Goal: Task Accomplishment & Management: Complete application form

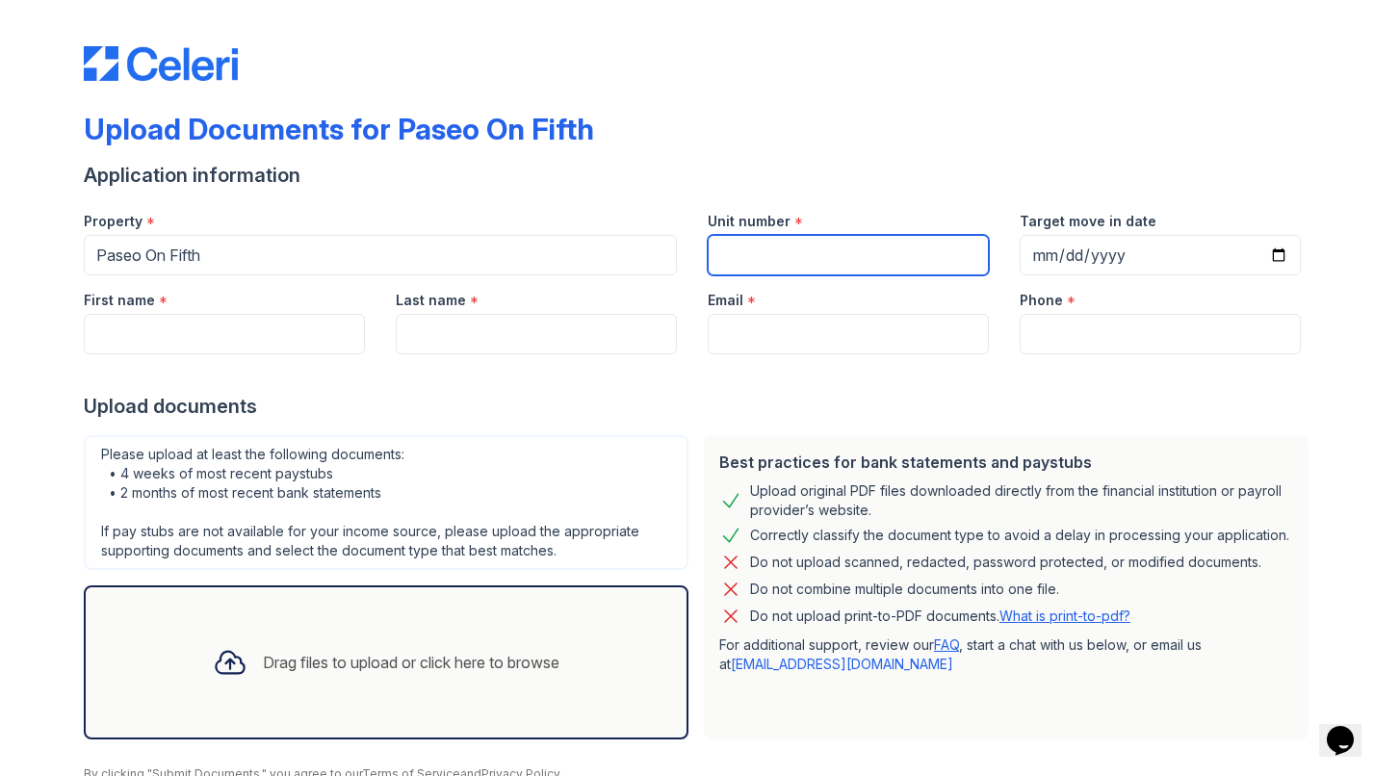
click at [721, 244] on input "Unit number" at bounding box center [848, 255] width 281 height 40
type input "S3-316"
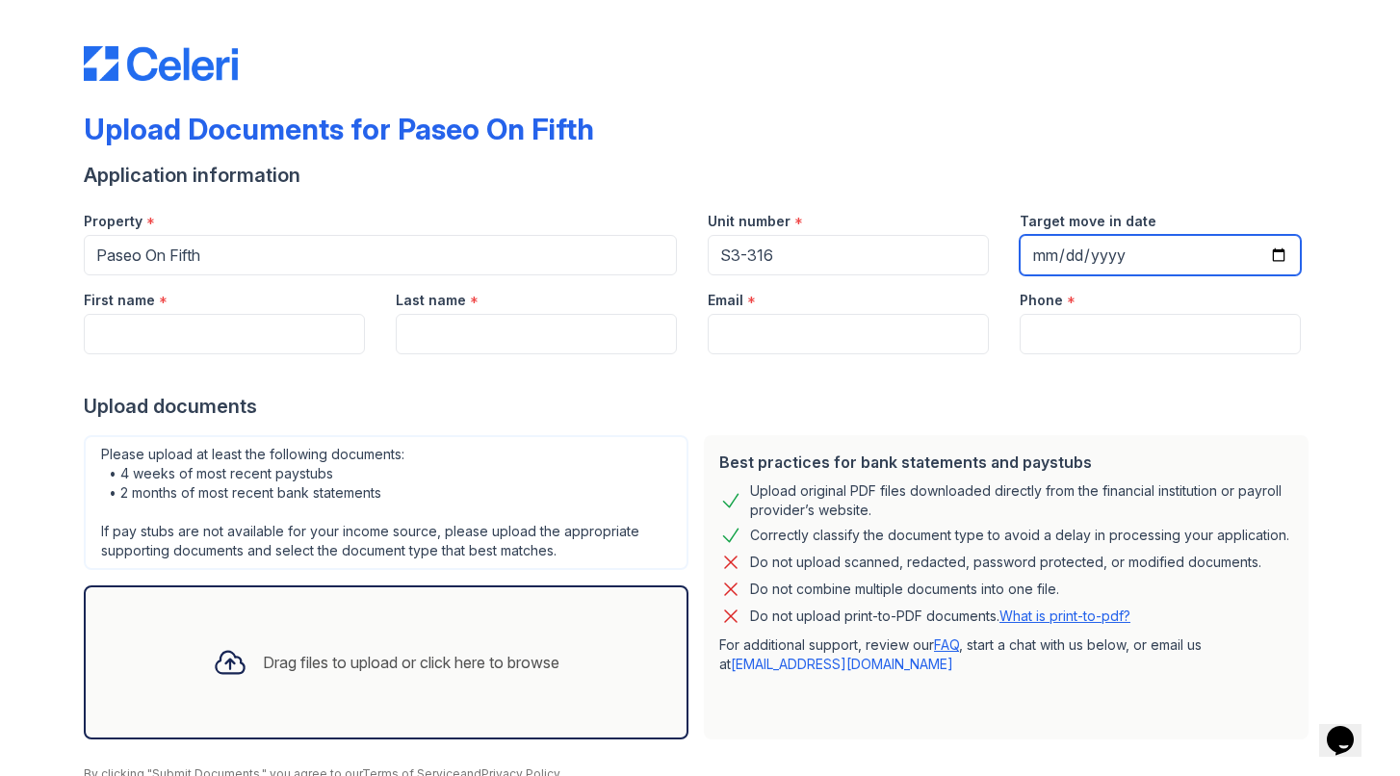
click at [1049, 251] on input "Target move in date" at bounding box center [1160, 255] width 281 height 40
click at [1077, 204] on div "Target move in date" at bounding box center [1160, 215] width 281 height 39
click at [1064, 257] on input "[DATE]" at bounding box center [1160, 255] width 281 height 40
type input "[DATE]"
click at [813, 390] on div at bounding box center [700, 373] width 1232 height 39
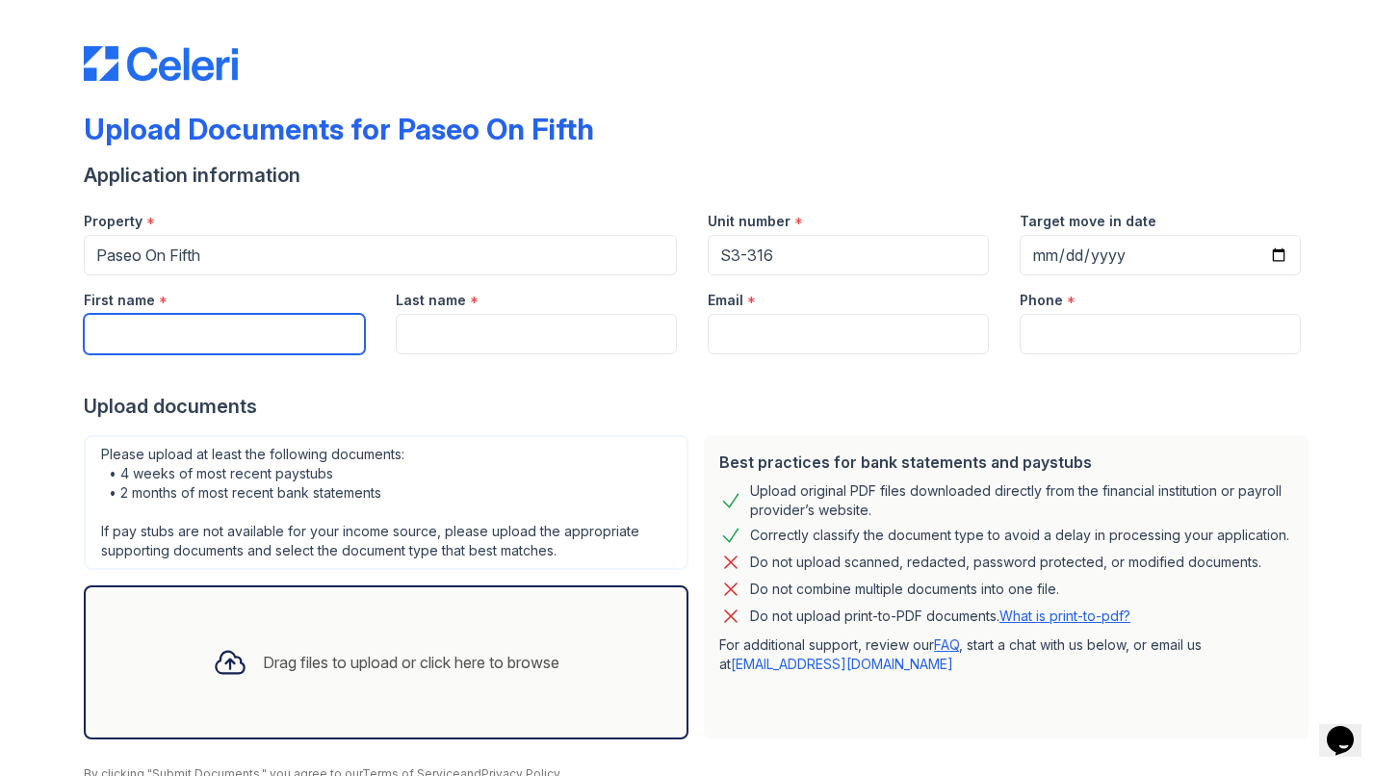
type input "H"
type input "[PERSON_NAME]"
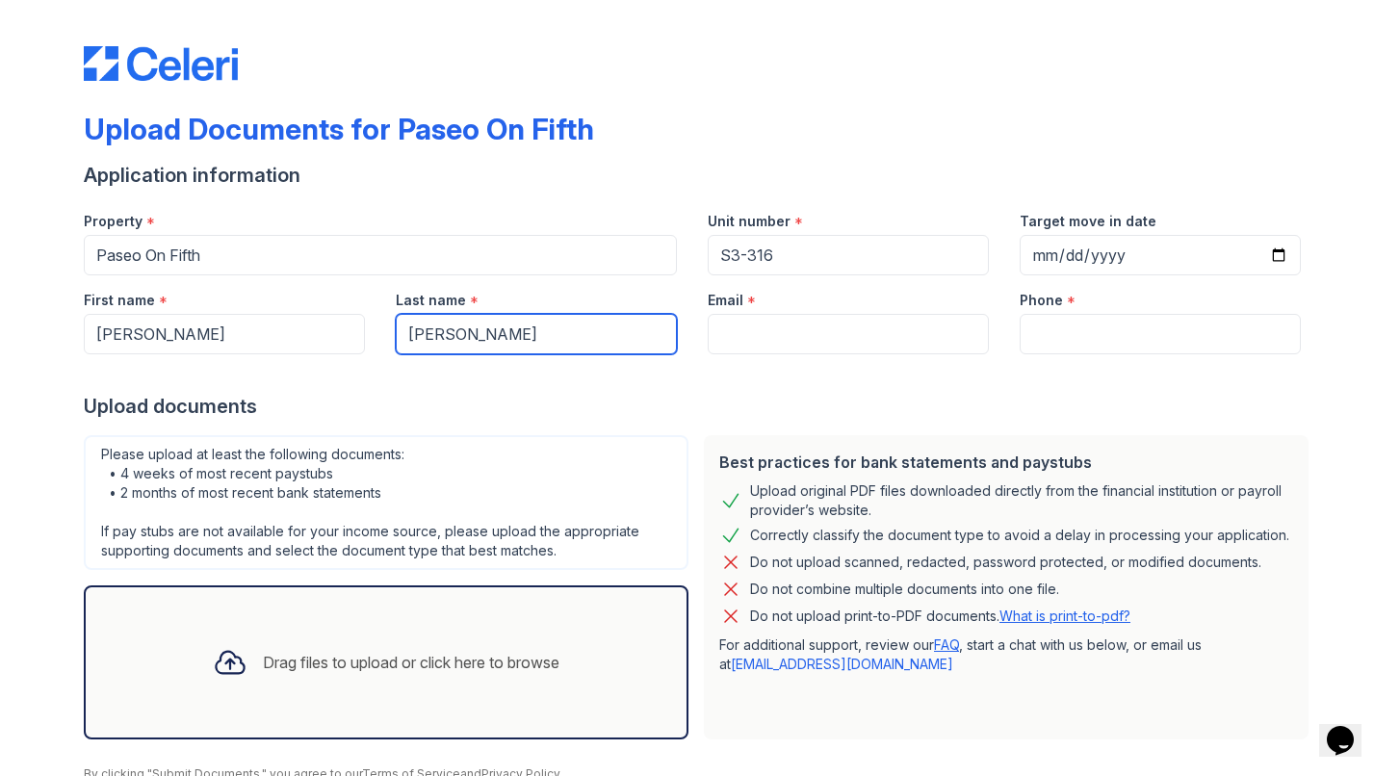
type input "[PERSON_NAME]"
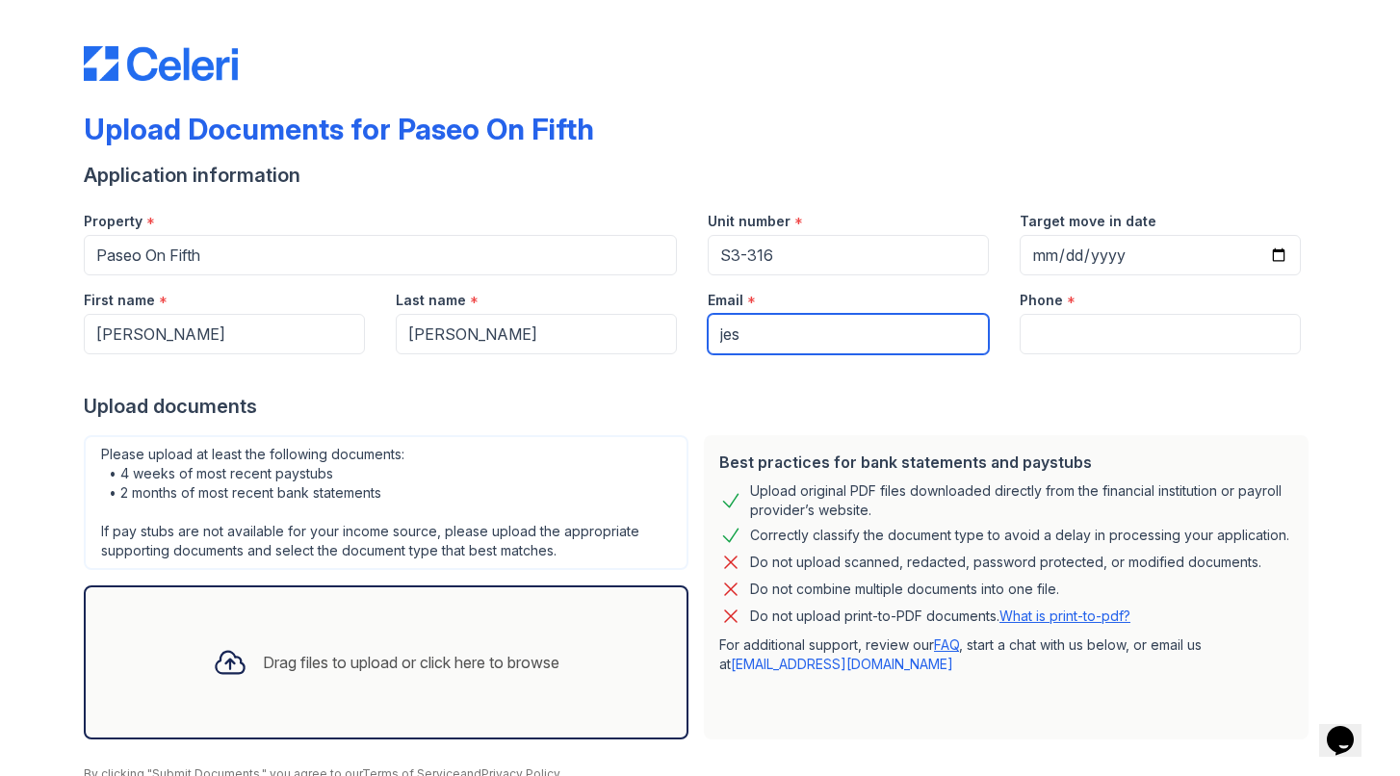
type input "[PERSON_NAME]"
